Goal: Check status: Check status

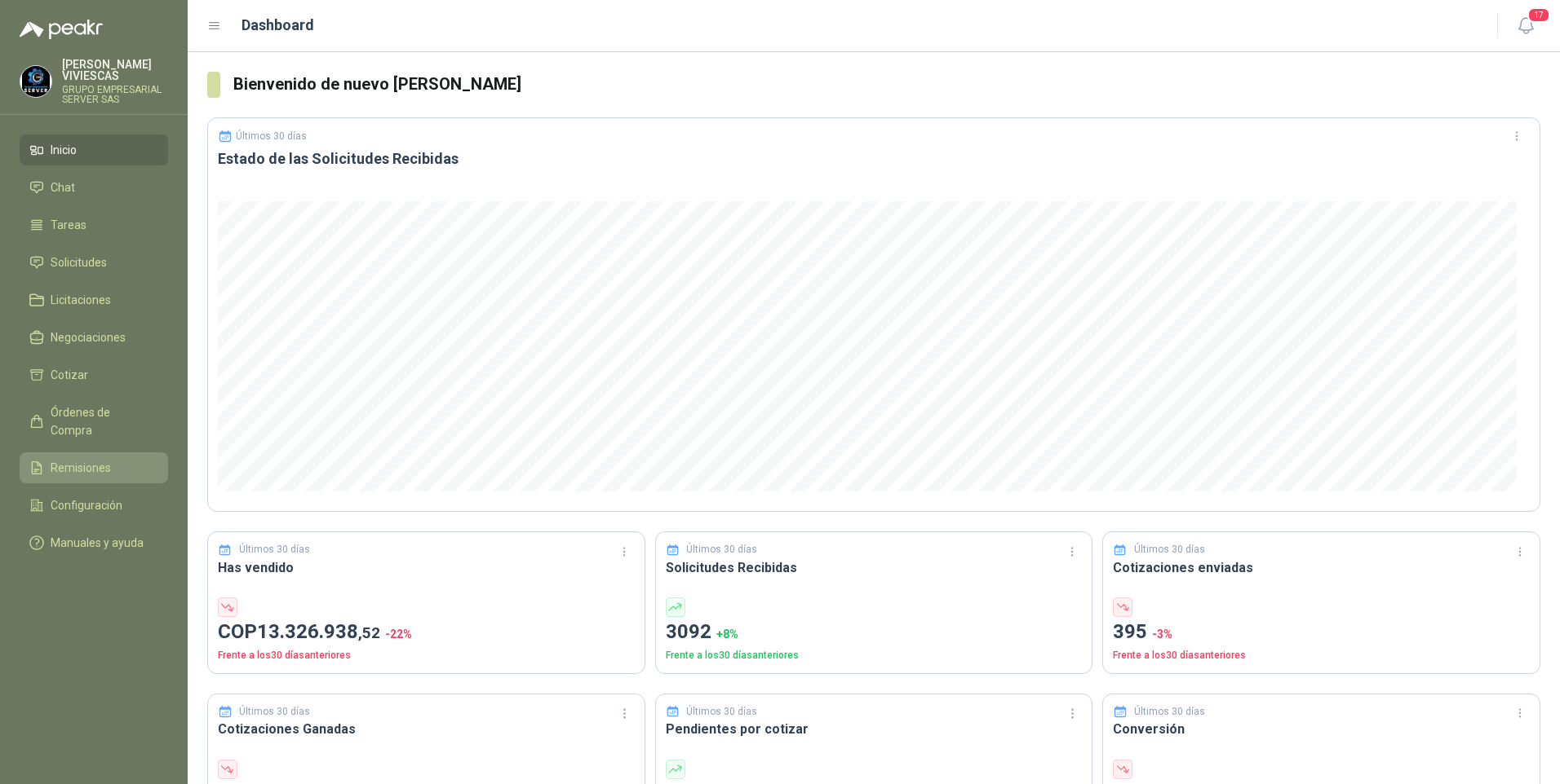
click at [68, 459] on span "Remisiones" at bounding box center [80, 468] width 60 height 18
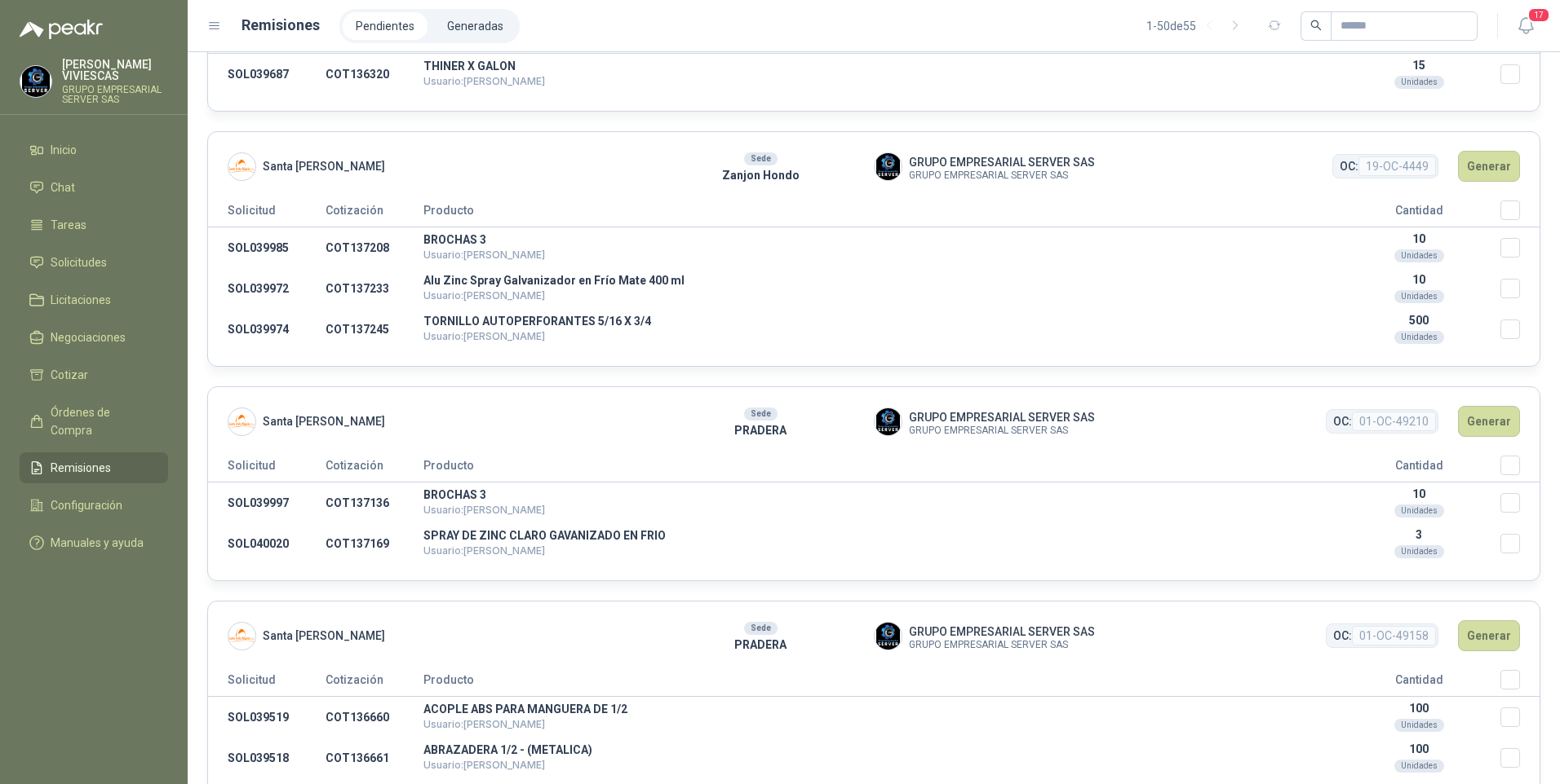
scroll to position [4403, 0]
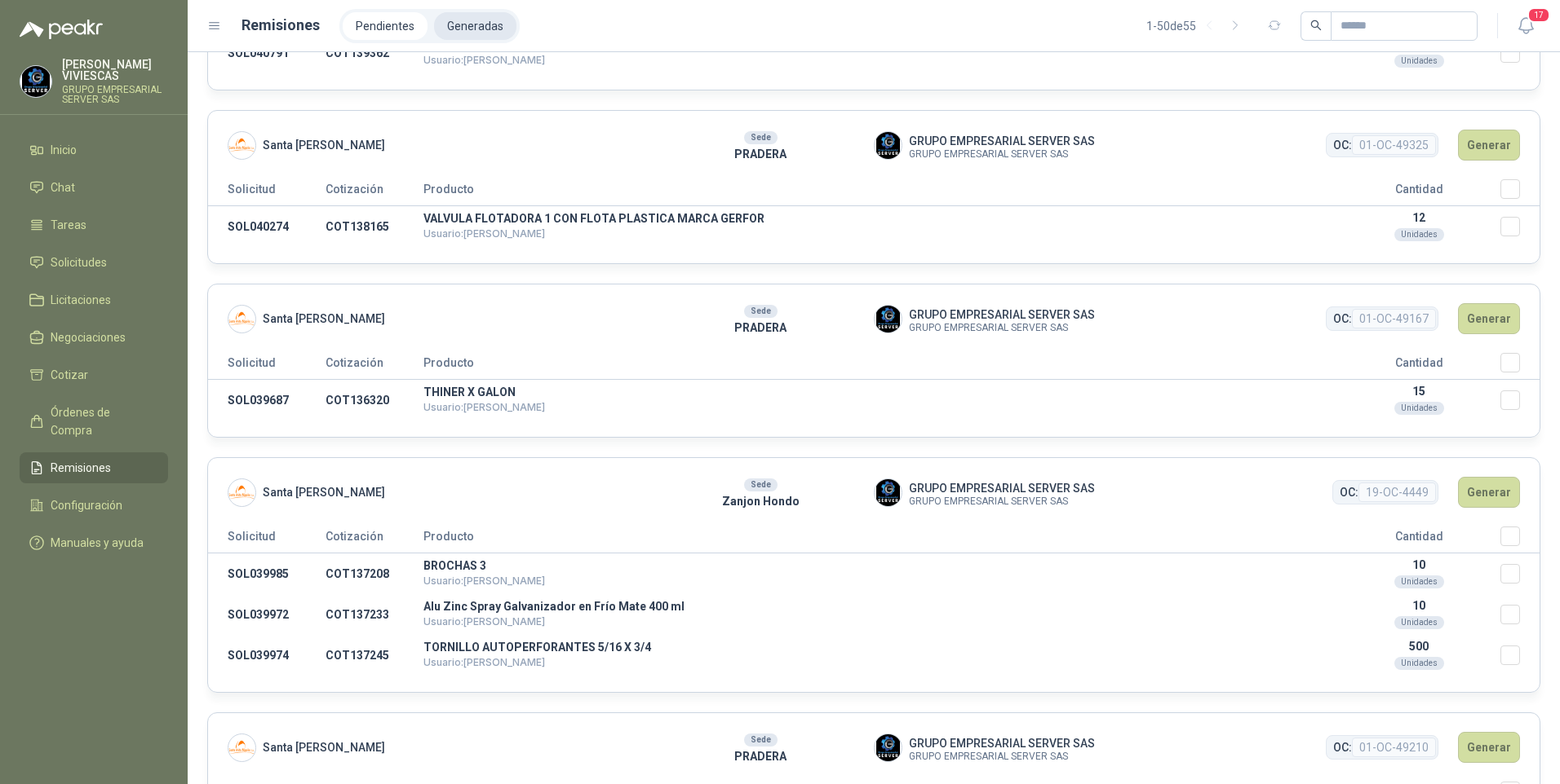
click at [484, 22] on li "Generadas" at bounding box center [474, 26] width 82 height 28
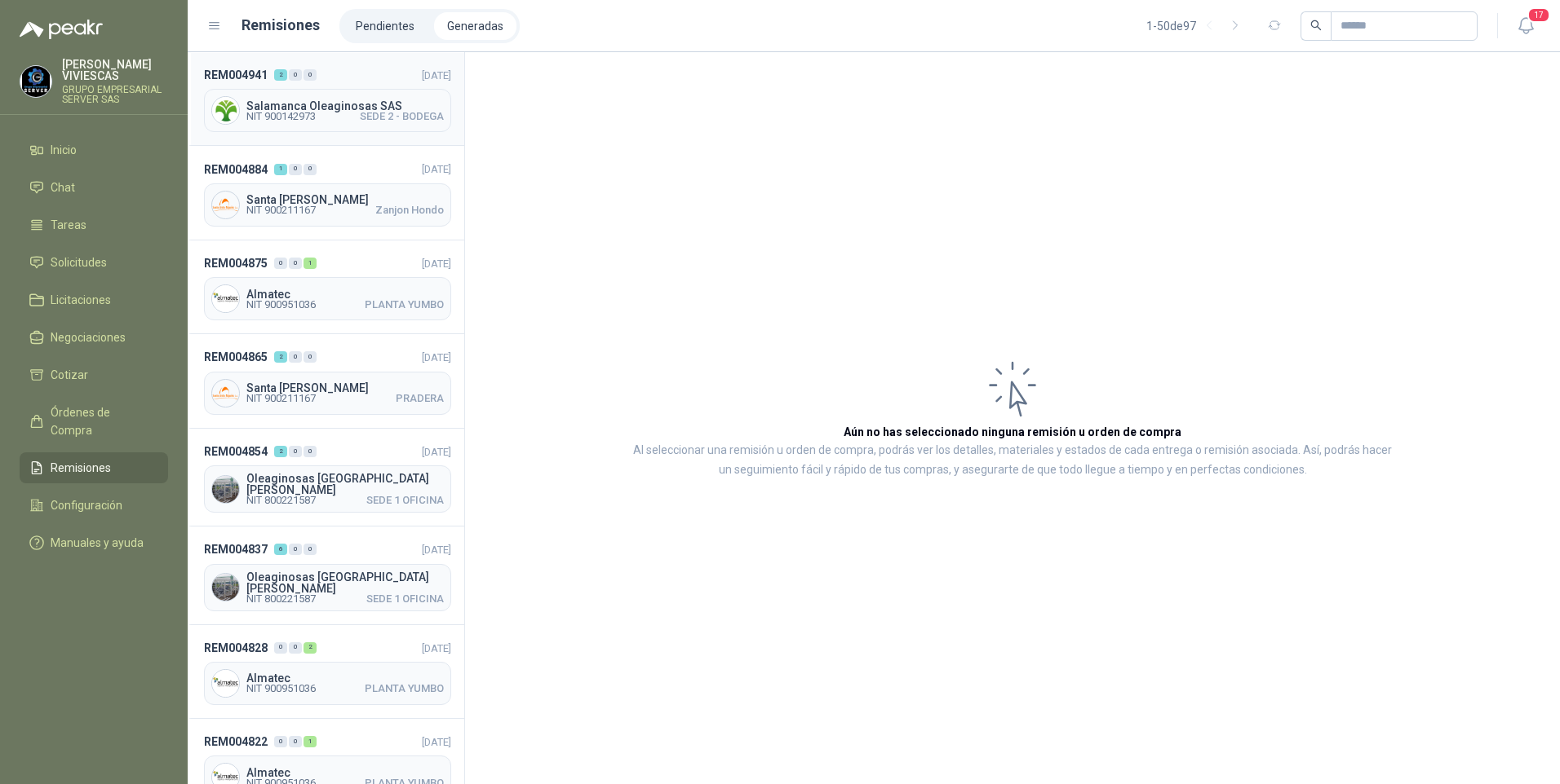
click at [284, 112] on span "NIT 900142973" at bounding box center [281, 117] width 69 height 10
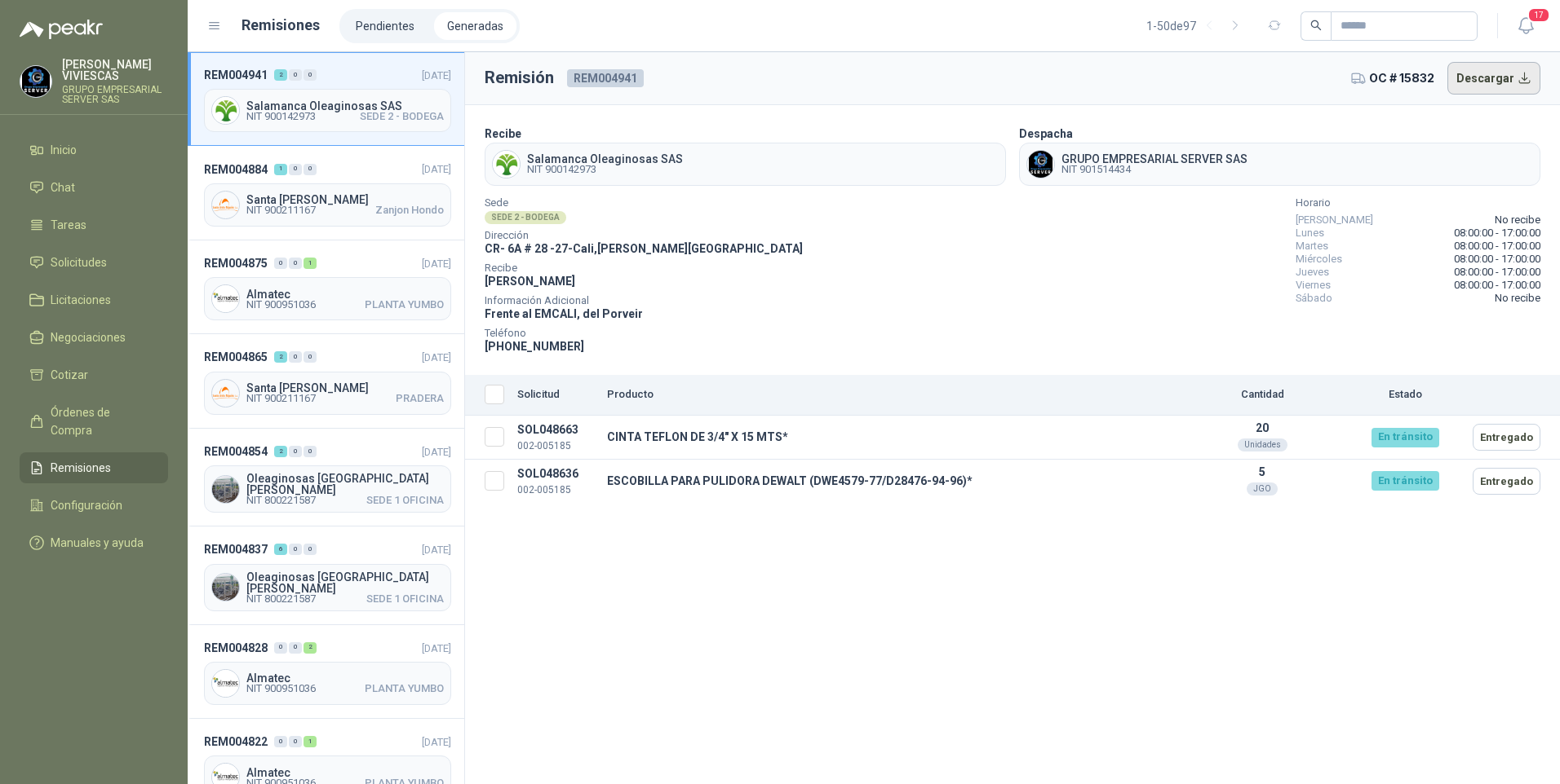
drag, startPoint x: 1504, startPoint y: 72, endPoint x: 1497, endPoint y: 68, distance: 8.1
click at [1503, 72] on button "Descargar" at bounding box center [1494, 78] width 94 height 33
click at [303, 483] on span "Oleaginosas [GEOGRAPHIC_DATA][PERSON_NAME]" at bounding box center [345, 484] width 198 height 23
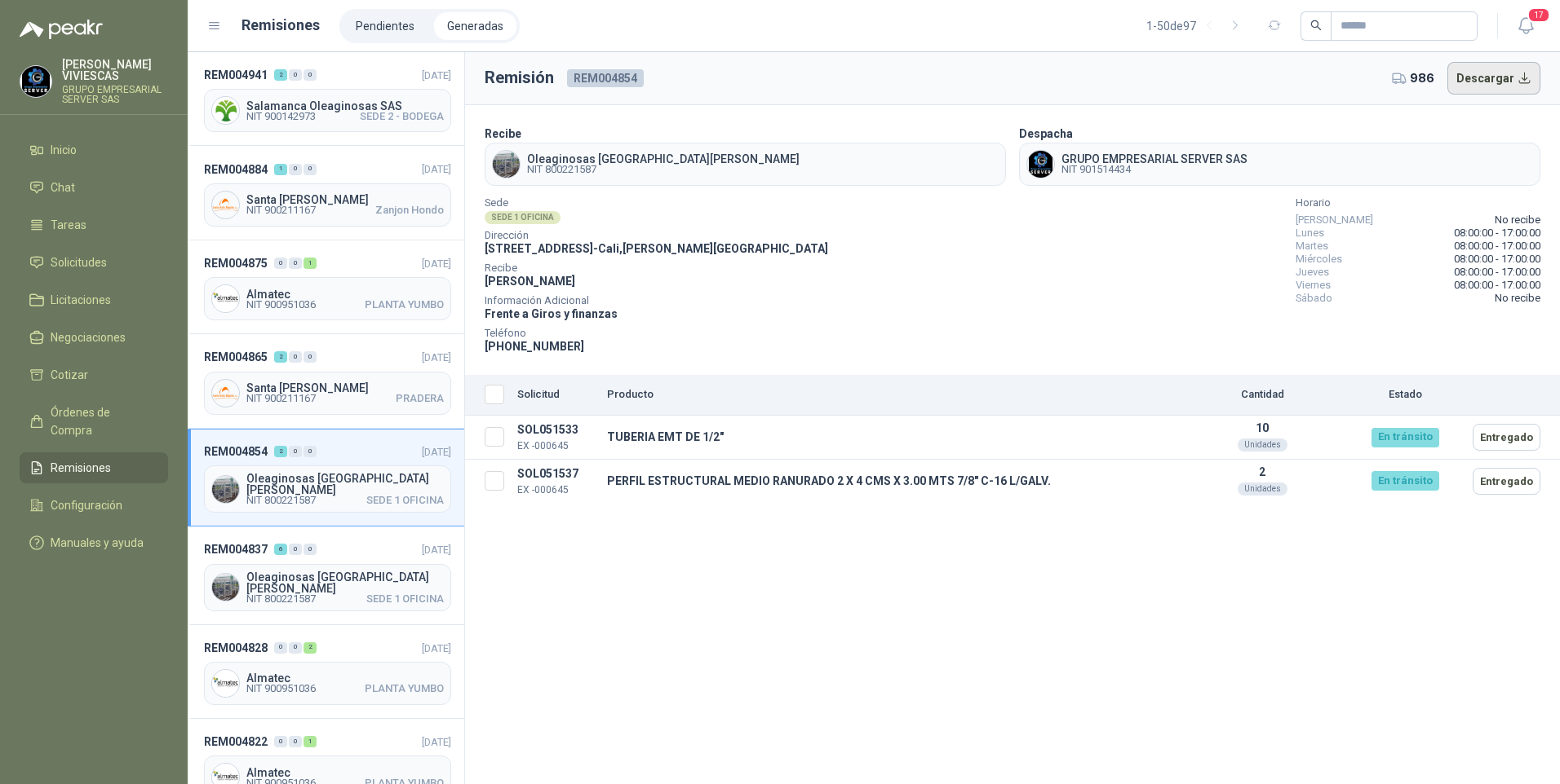
click at [1487, 68] on button "Descargar" at bounding box center [1494, 78] width 94 height 33
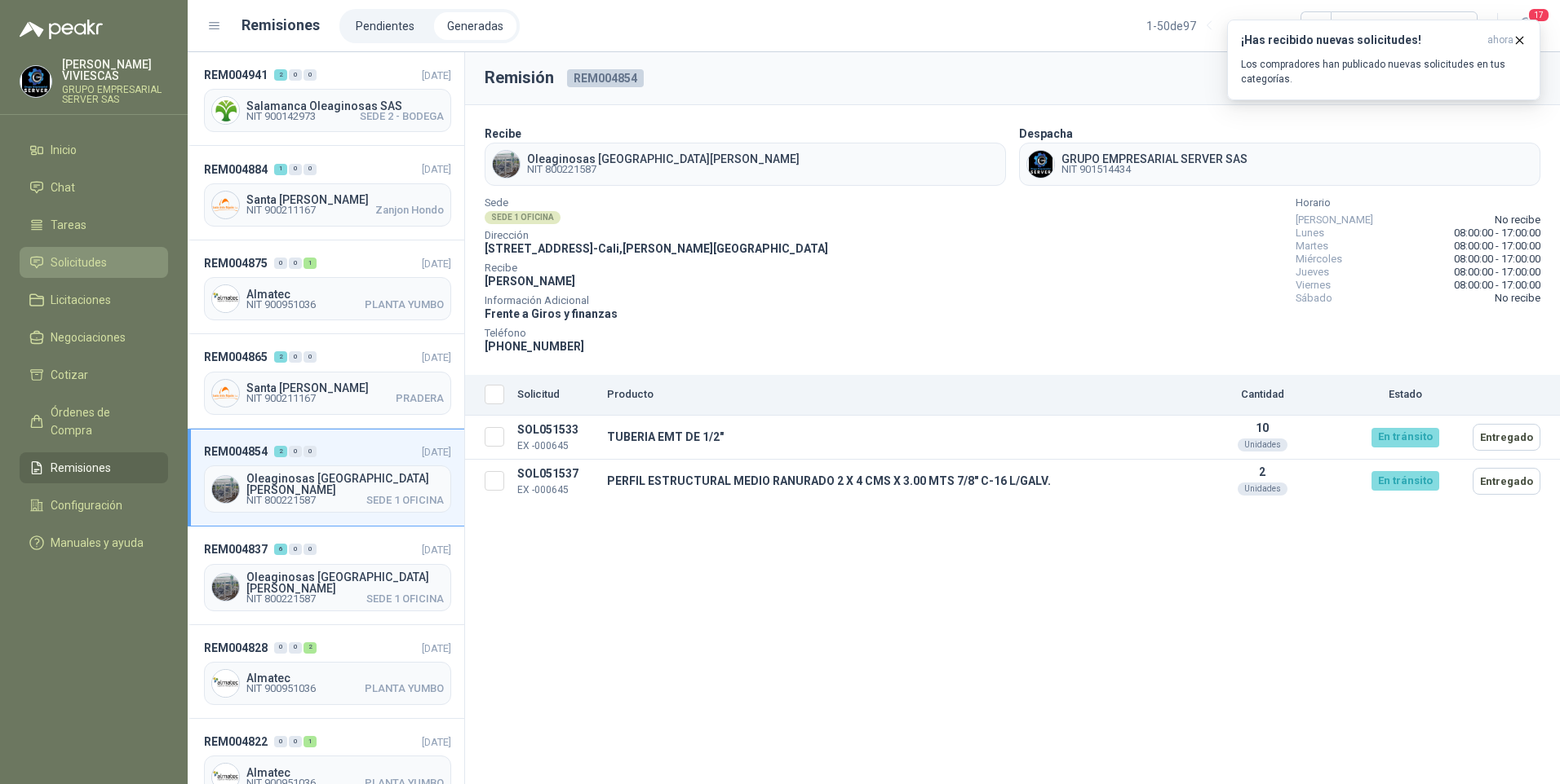
click at [71, 262] on span "Solicitudes" at bounding box center [78, 263] width 56 height 18
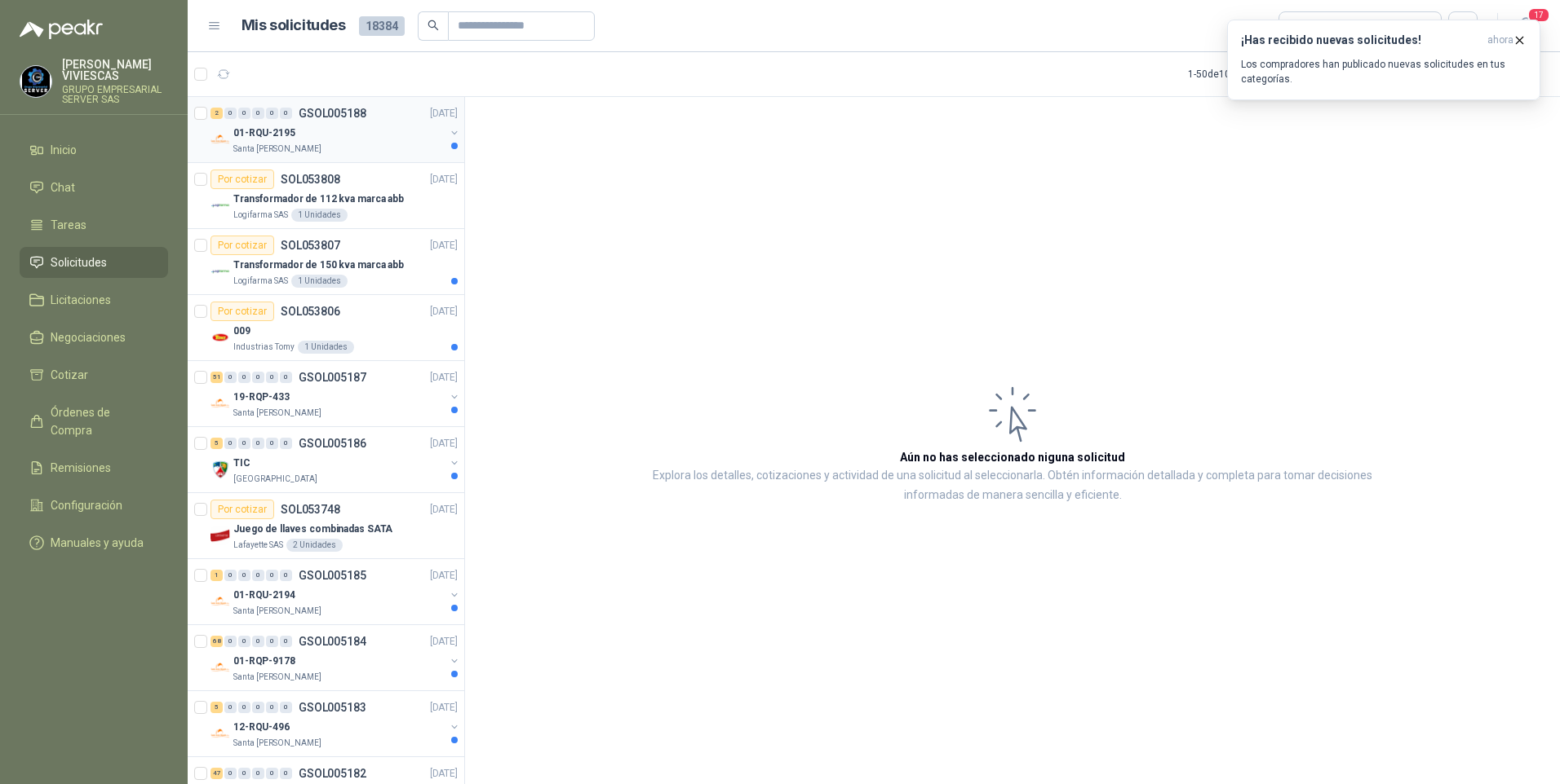
click at [292, 136] on p "01-RQU-2195" at bounding box center [264, 133] width 62 height 16
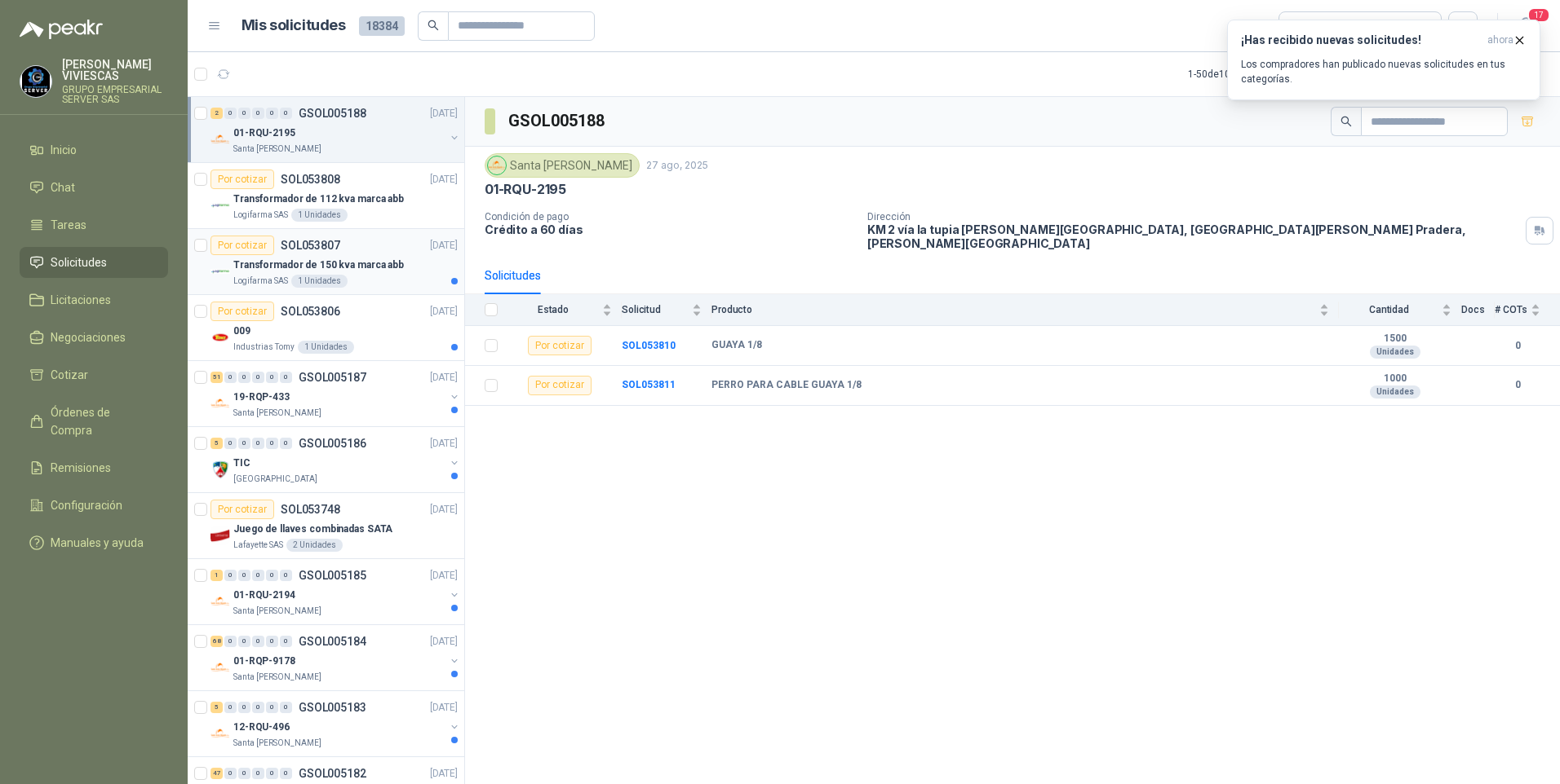
click at [342, 282] on div "1 Unidades" at bounding box center [319, 280] width 56 height 13
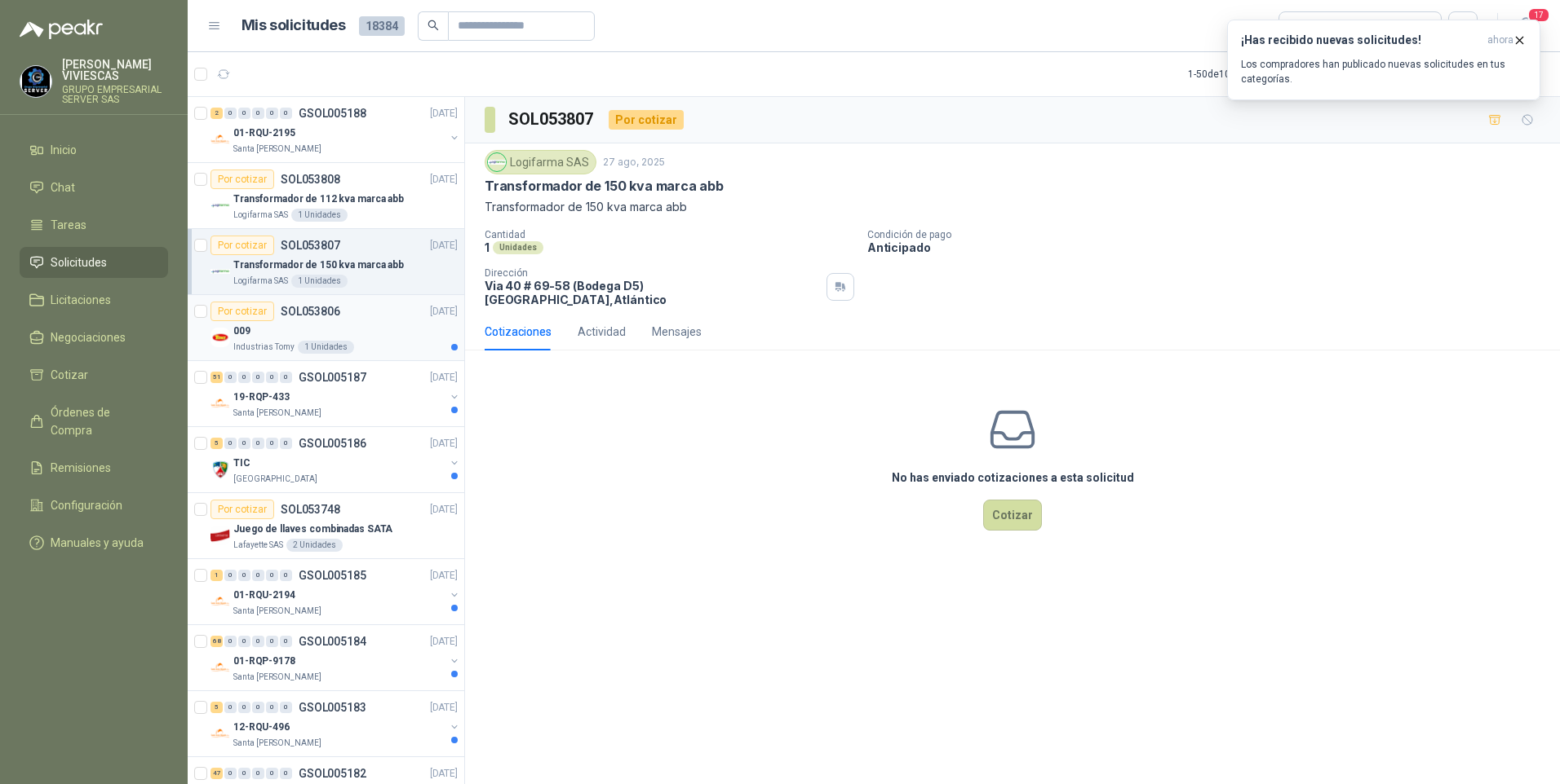
click at [335, 342] on div "1 Unidades" at bounding box center [325, 347] width 56 height 13
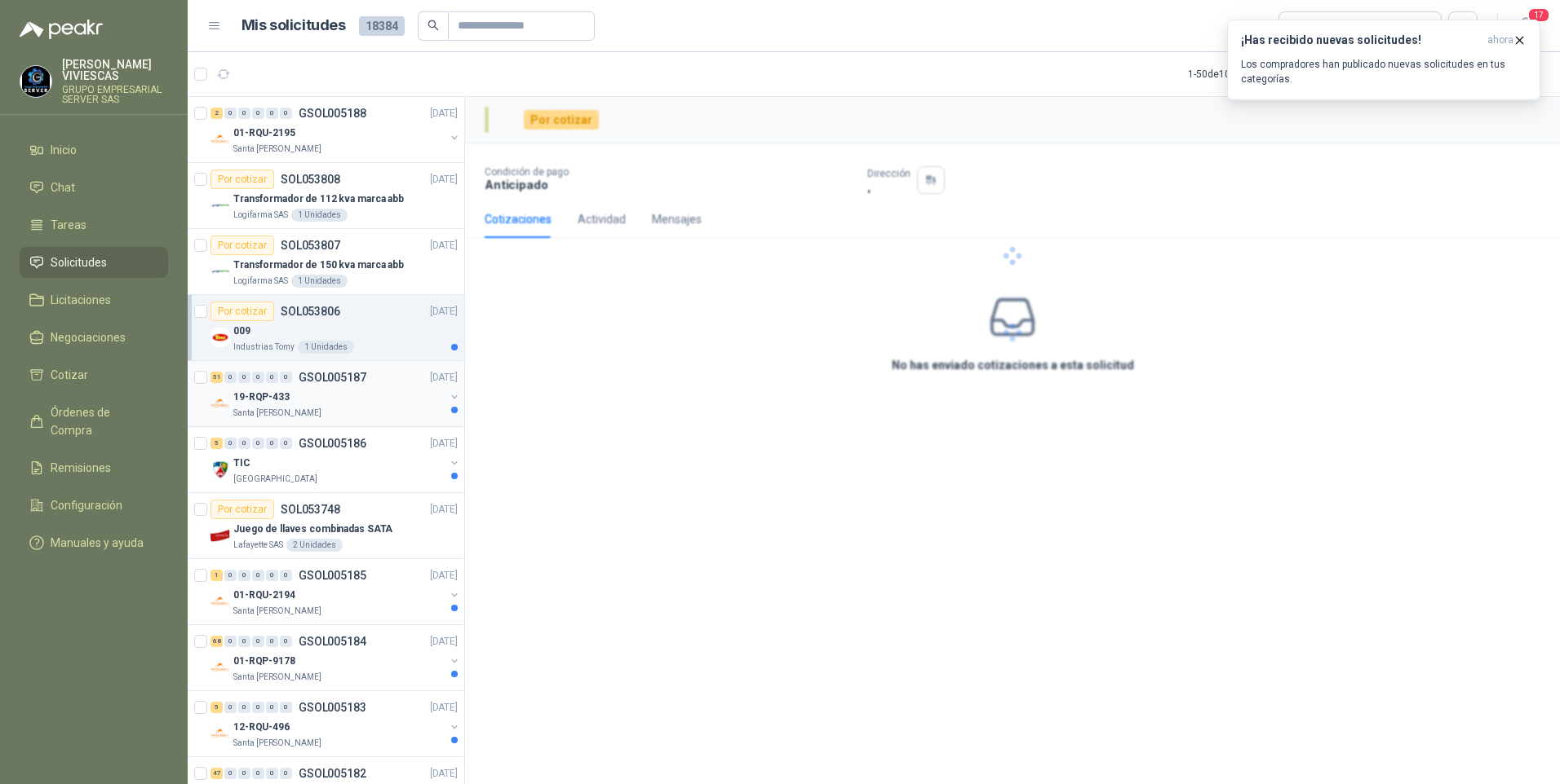
click at [332, 404] on div "19-RQP-433" at bounding box center [339, 397] width 211 height 20
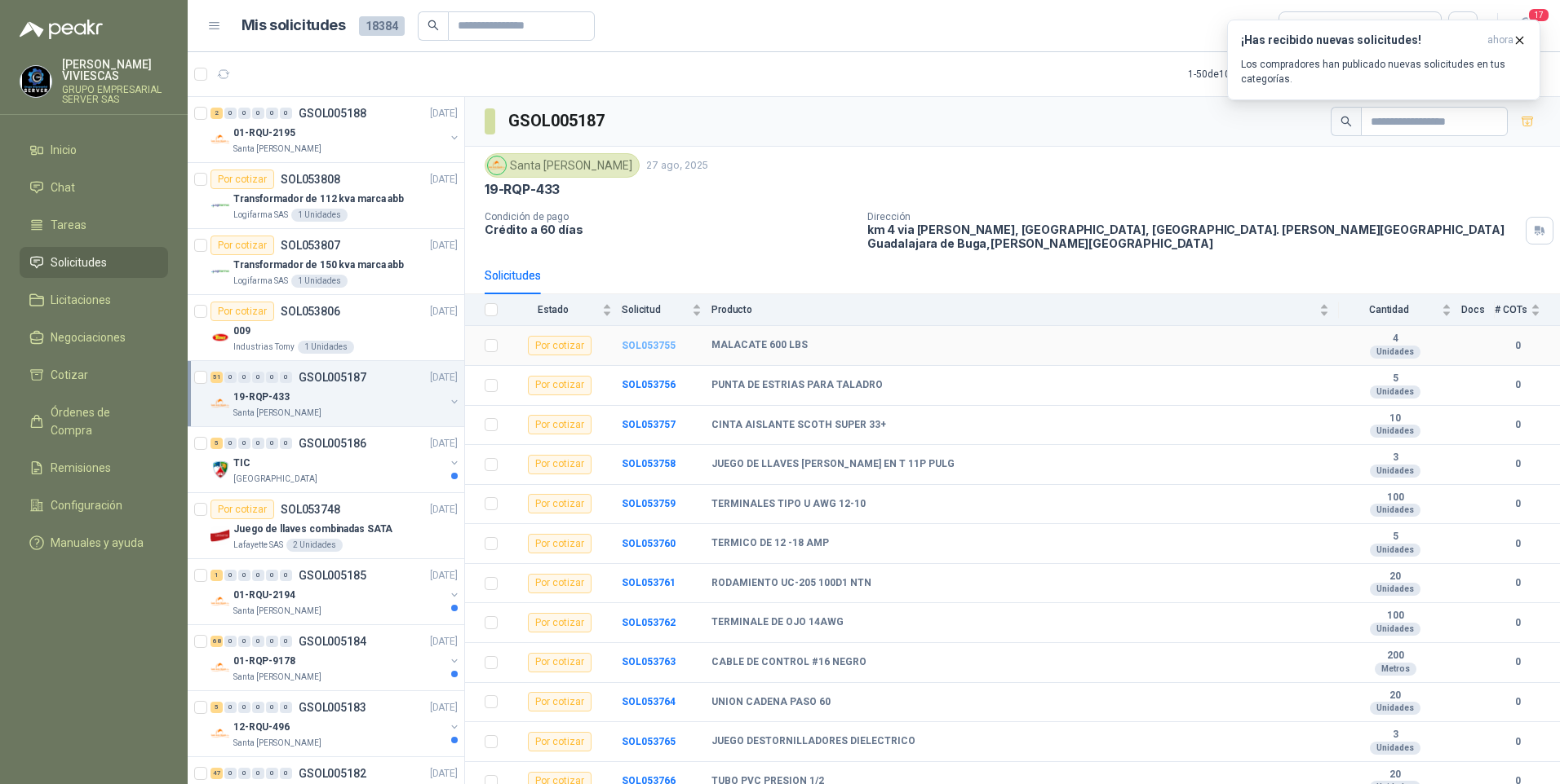
click at [658, 340] on b "SOL053755" at bounding box center [648, 346] width 54 height 12
